Goal: Transaction & Acquisition: Subscribe to service/newsletter

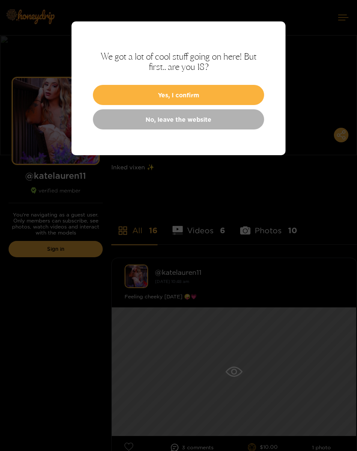
click at [126, 101] on button "Yes, I confirm" at bounding box center [178, 95] width 171 height 20
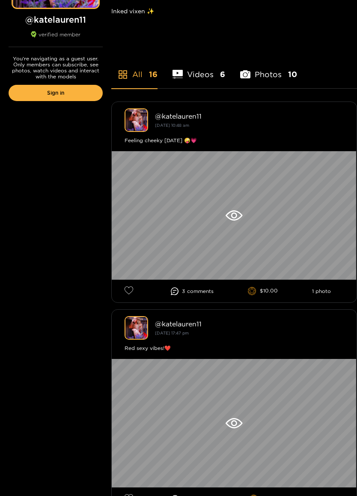
scroll to position [191, 0]
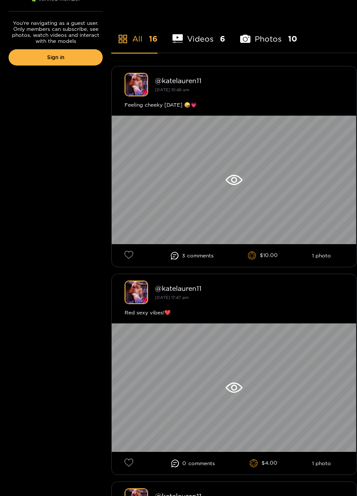
click at [233, 188] on div at bounding box center [234, 180] width 245 height 129
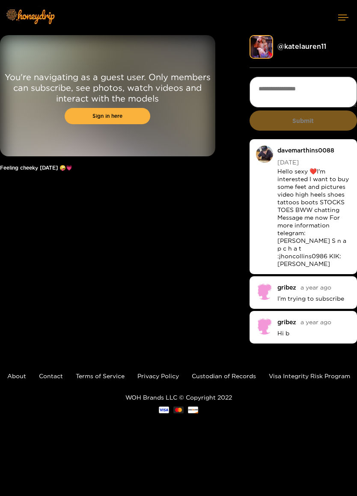
click at [82, 111] on link "Sign in here" at bounding box center [108, 116] width 86 height 16
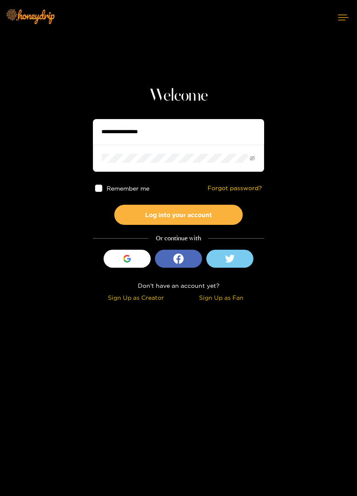
click at [209, 136] on input "text" at bounding box center [178, 132] width 171 height 26
click at [238, 302] on div "Sign Up as Fan" at bounding box center [221, 298] width 81 height 10
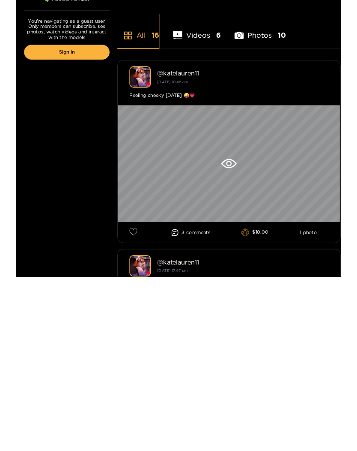
scroll to position [183, 0]
